Goal: Find specific page/section: Find specific page/section

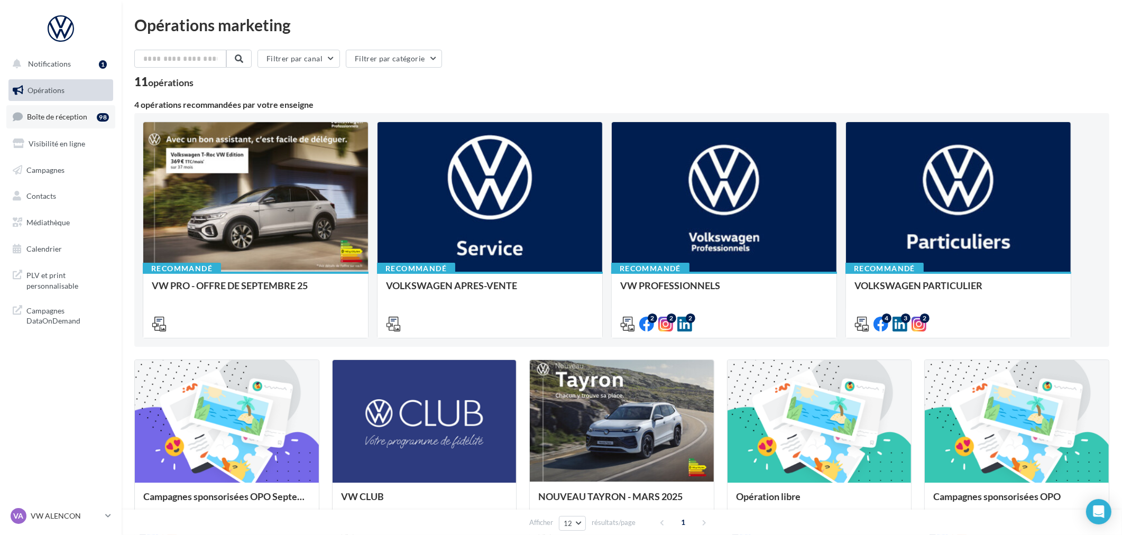
click at [45, 114] on span "Boîte de réception" at bounding box center [57, 116] width 60 height 9
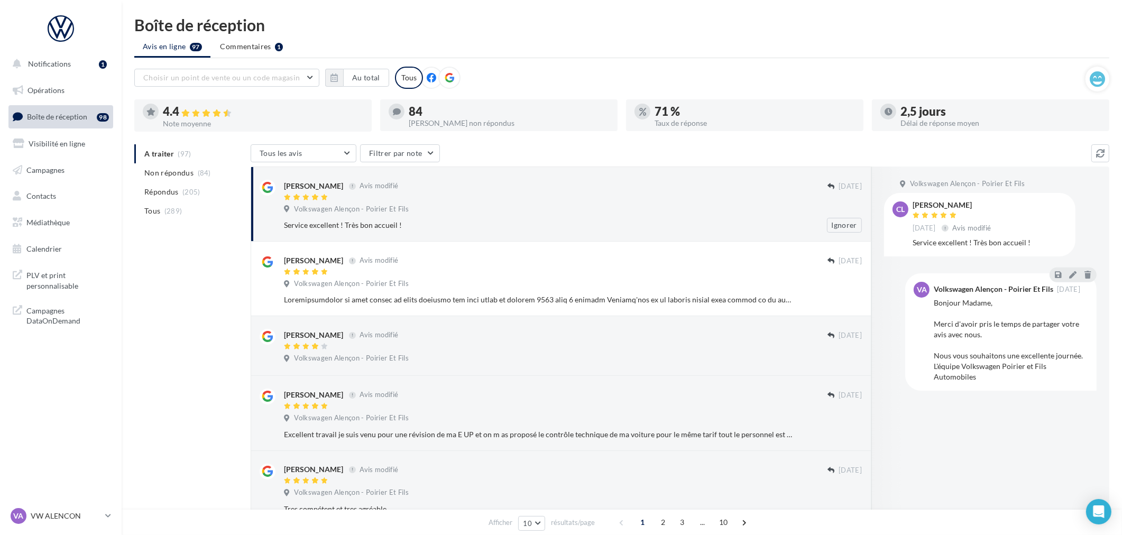
click at [639, 206] on div "Volkswagen Alençon - Poirier Et Fils" at bounding box center [573, 211] width 578 height 12
click at [86, 517] on p "VW ALENCON" at bounding box center [66, 516] width 70 height 11
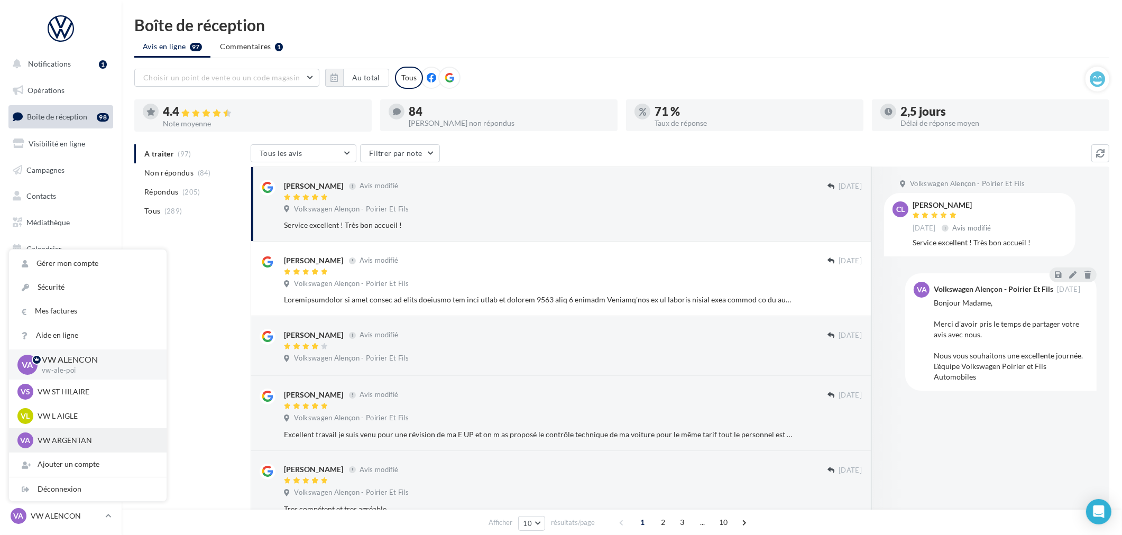
click at [54, 436] on p "VW ARGENTAN" at bounding box center [96, 440] width 116 height 11
